Goal: Task Accomplishment & Management: Use online tool/utility

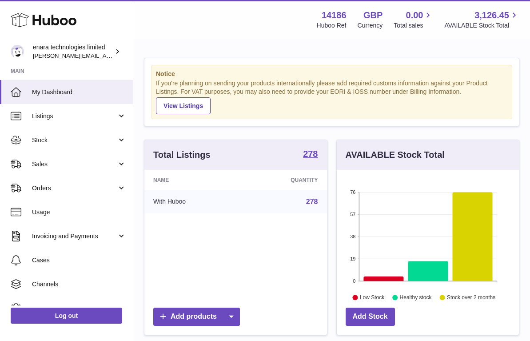
scroll to position [139, 182]
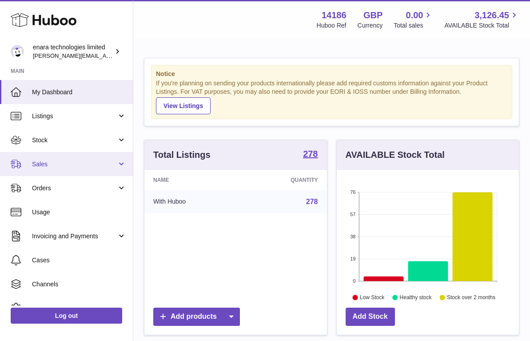
click at [62, 166] on span "Sales" at bounding box center [74, 164] width 85 height 8
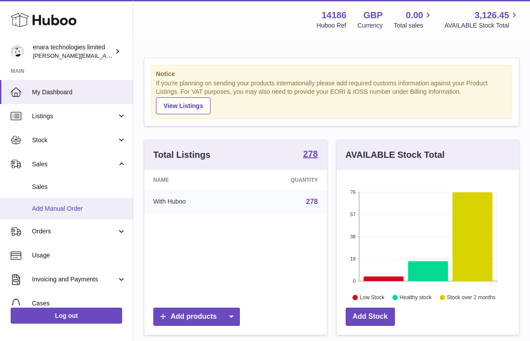
click at [61, 204] on span "Add Manual Order" at bounding box center [79, 208] width 94 height 8
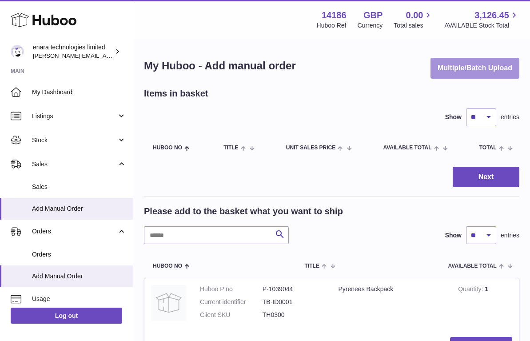
click at [468, 66] on button "Multiple/Batch Upload" at bounding box center [474, 68] width 89 height 21
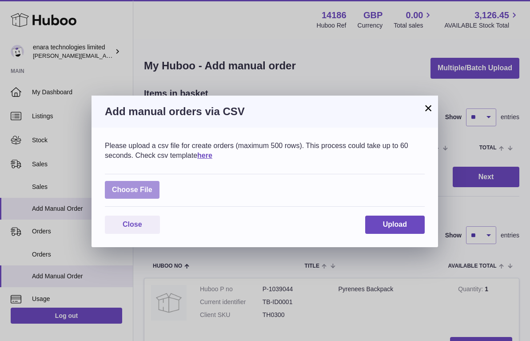
click at [142, 187] on label at bounding box center [132, 190] width 55 height 18
click at [152, 186] on input "file" at bounding box center [152, 185] width 0 height 0
type input "**********"
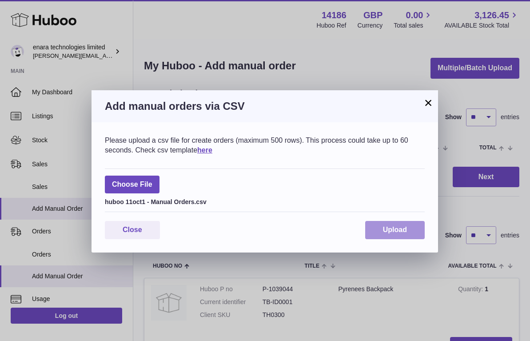
click at [405, 231] on span "Upload" at bounding box center [395, 230] width 24 height 8
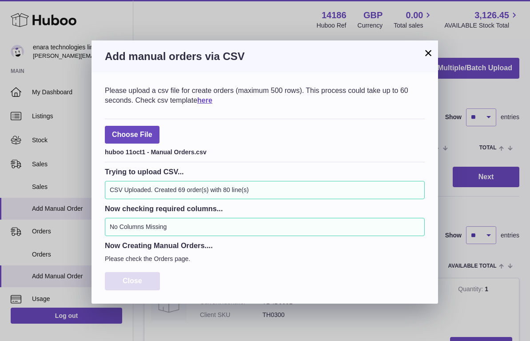
click at [132, 273] on button "Close" at bounding box center [132, 281] width 55 height 18
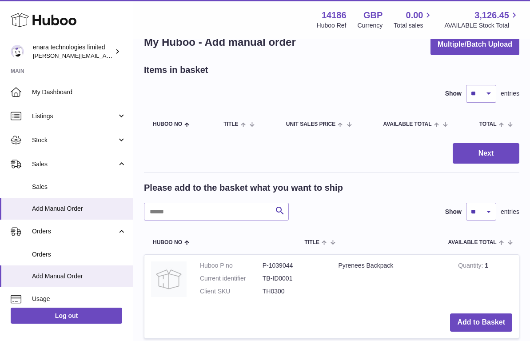
scroll to position [27, 0]
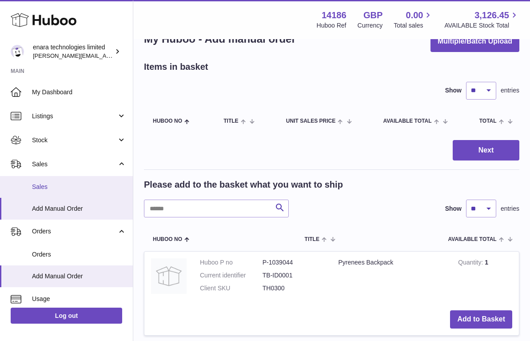
click at [100, 179] on link "Sales" at bounding box center [66, 187] width 133 height 22
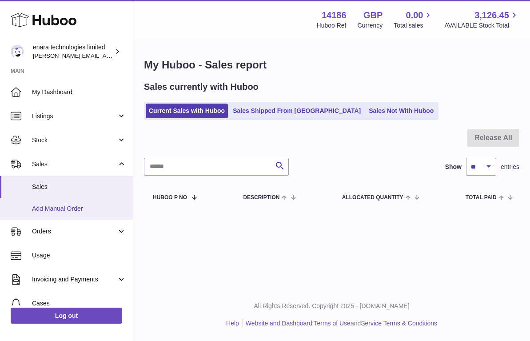
click at [96, 214] on link "Add Manual Order" at bounding box center [66, 209] width 133 height 22
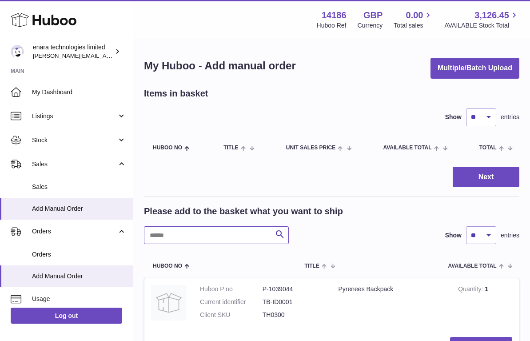
click at [243, 232] on input "text" at bounding box center [216, 235] width 145 height 18
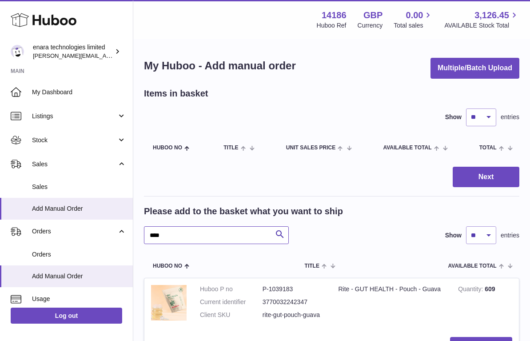
click at [214, 231] on input "****" at bounding box center [216, 235] width 145 height 18
type input "*"
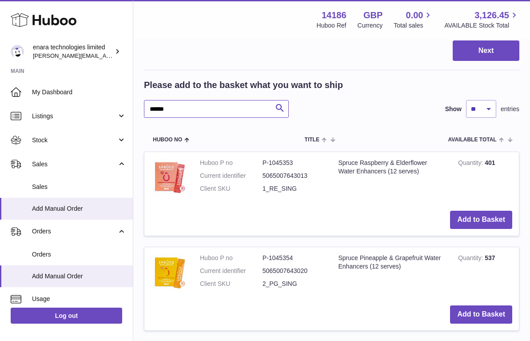
scroll to position [126, 0]
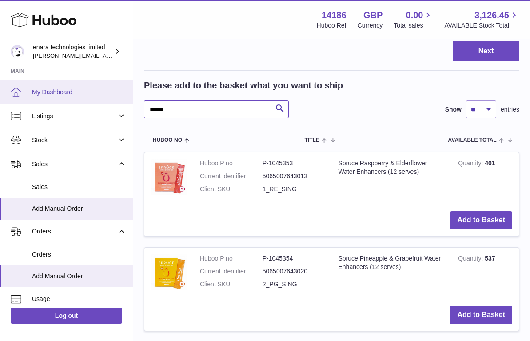
drag, startPoint x: 197, startPoint y: 112, endPoint x: 113, endPoint y: 96, distance: 86.0
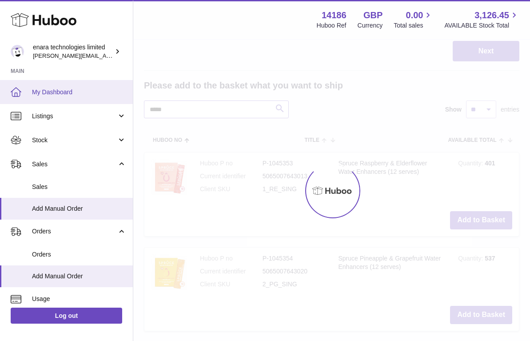
type input "*****"
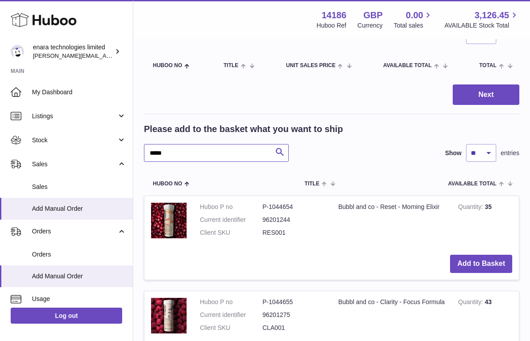
scroll to position [82, 0]
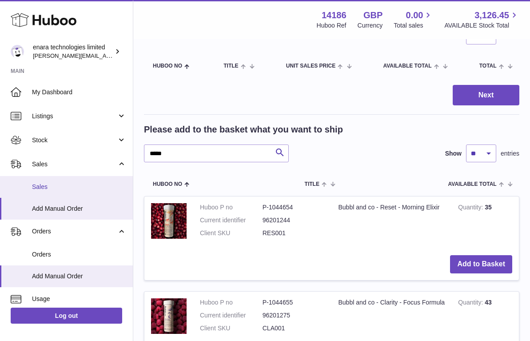
click at [68, 190] on link "Sales" at bounding box center [66, 187] width 133 height 22
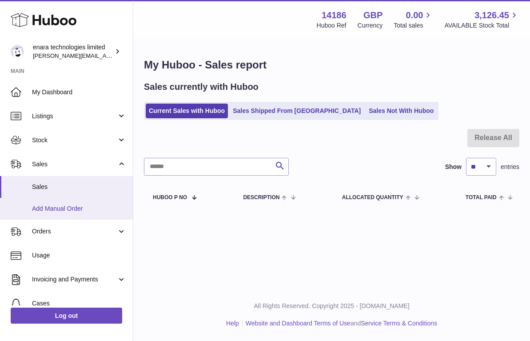
click at [61, 205] on span "Add Manual Order" at bounding box center [79, 208] width 94 height 8
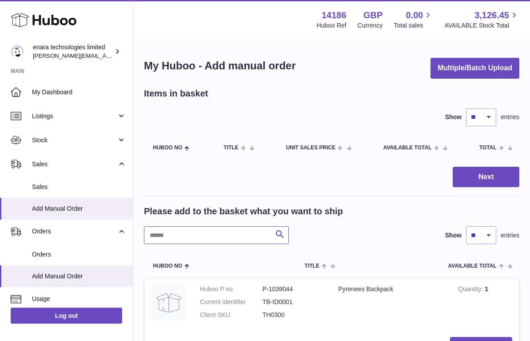
click at [239, 238] on input "text" at bounding box center [216, 235] width 145 height 18
type input "***"
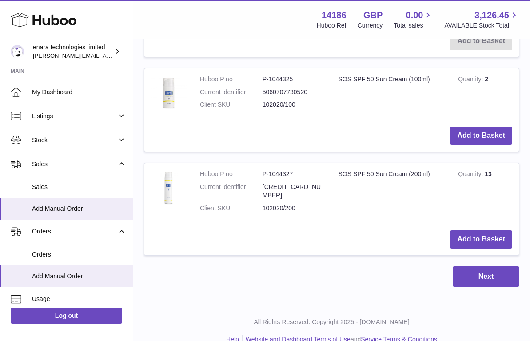
scroll to position [426, 0]
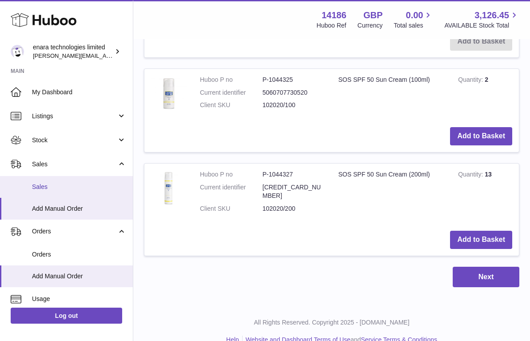
click at [85, 185] on span "Sales" at bounding box center [79, 187] width 94 height 8
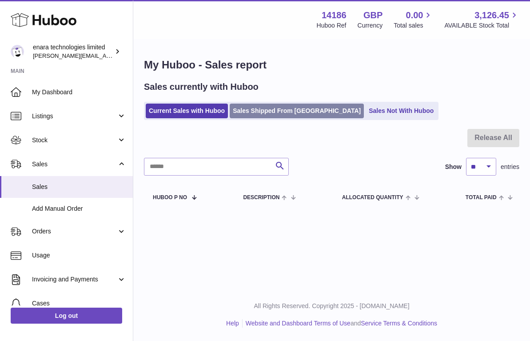
click at [272, 111] on link "Sales Shipped From Huboo" at bounding box center [297, 110] width 134 height 15
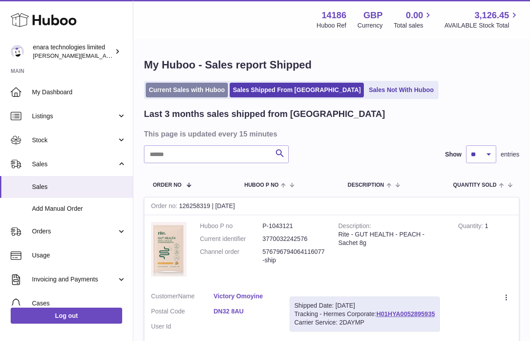
click at [181, 90] on link "Current Sales with Huboo" at bounding box center [187, 90] width 82 height 15
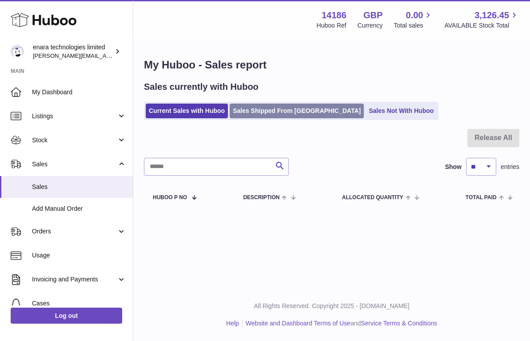
click at [274, 115] on link "Sales Shipped From [GEOGRAPHIC_DATA]" at bounding box center [297, 110] width 134 height 15
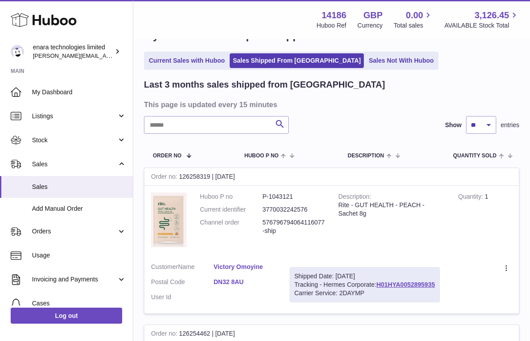
scroll to position [31, 0]
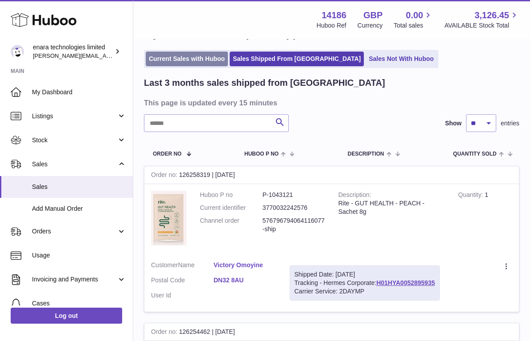
click at [179, 52] on link "Current Sales with Huboo" at bounding box center [187, 59] width 82 height 15
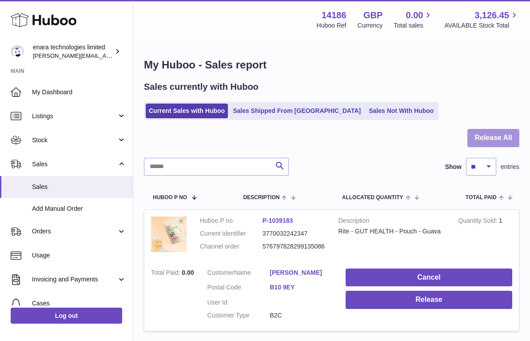
click at [489, 137] on button "Release All" at bounding box center [493, 138] width 52 height 18
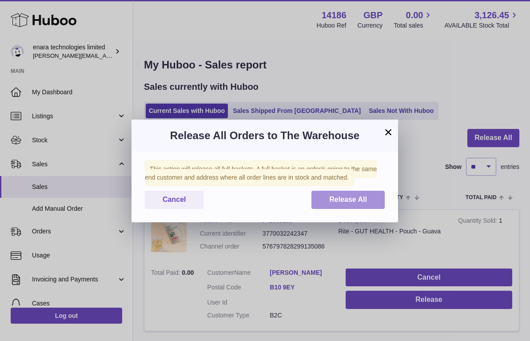
click at [333, 197] on span "Release All" at bounding box center [348, 199] width 38 height 8
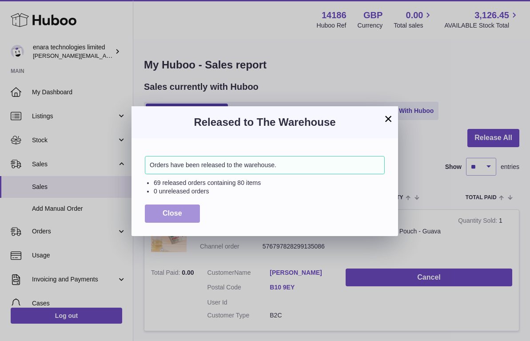
click at [185, 209] on button "Close" at bounding box center [172, 213] width 55 height 18
